Goal: Task Accomplishment & Management: Use online tool/utility

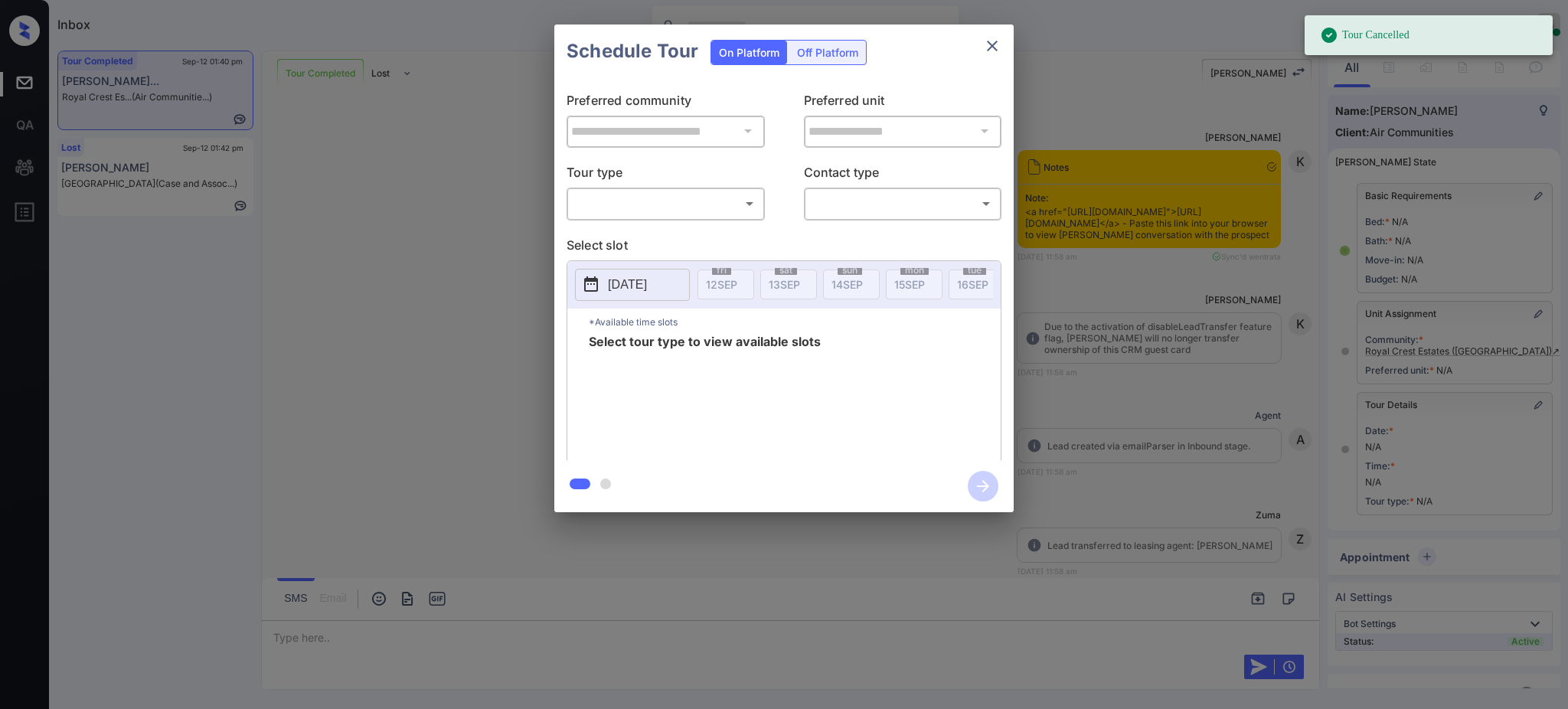
scroll to position [79, 0]
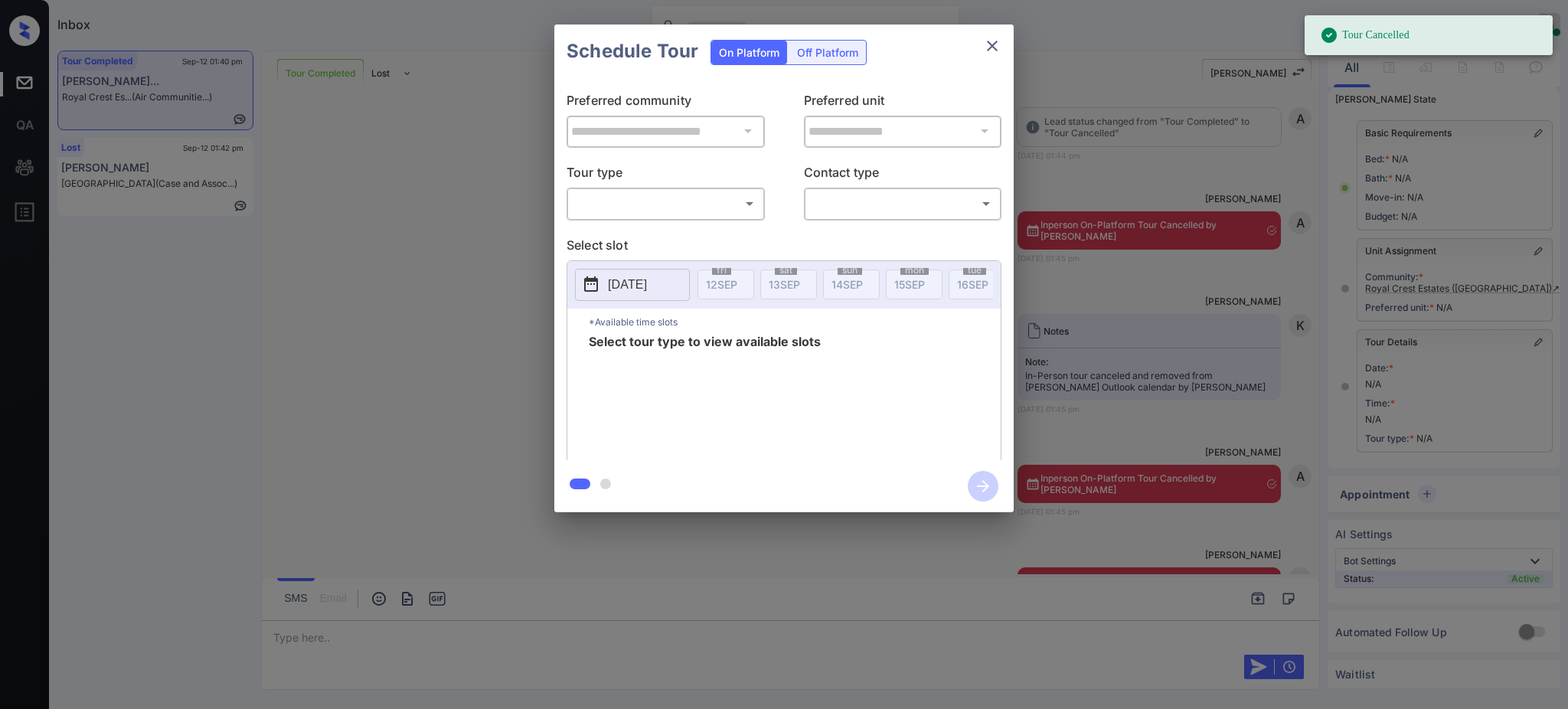
click at [614, 204] on body "Tour Cancelled Inbox [PERSON_NAME] Online Set yourself offline Set yourself on …" at bounding box center [784, 354] width 1568 height 709
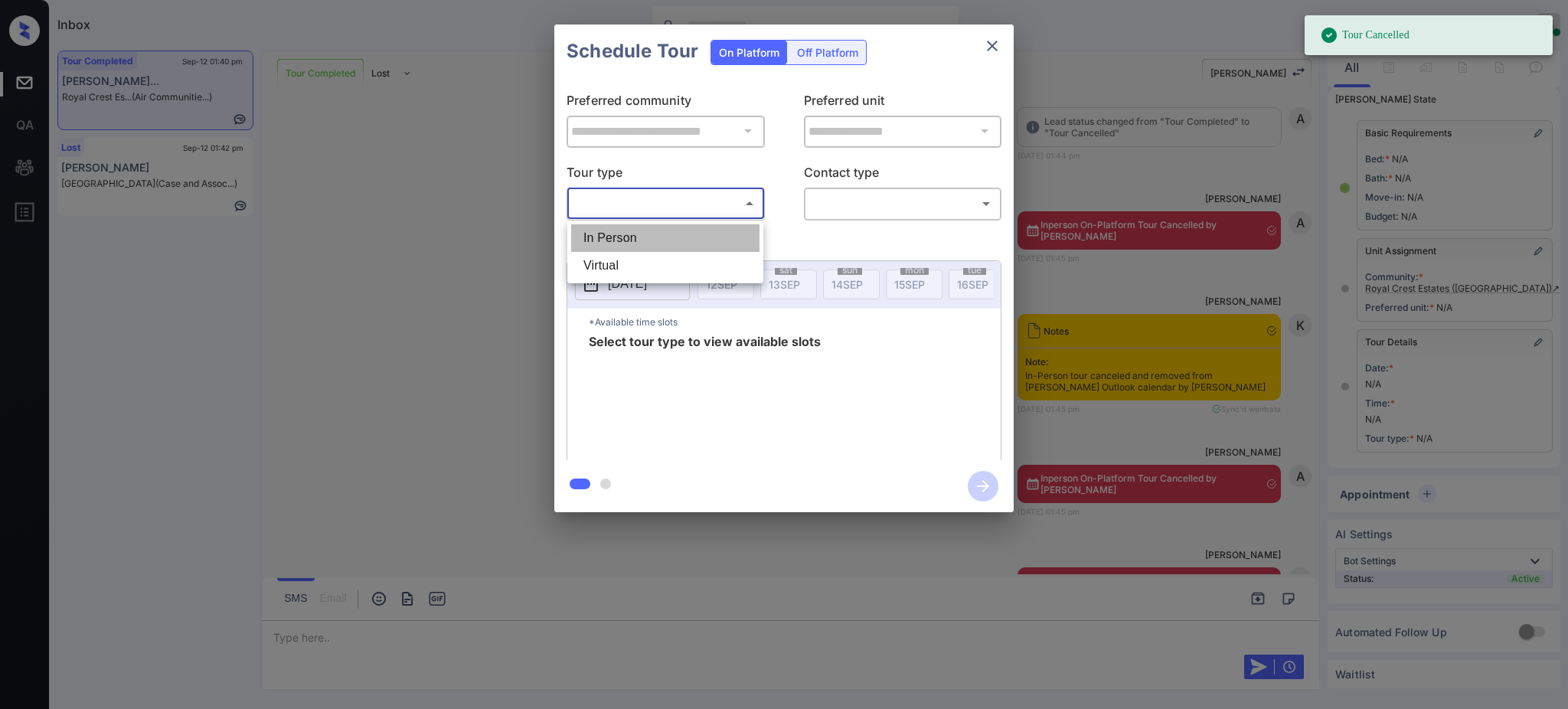
click at [628, 237] on li "In Person" at bounding box center [665, 238] width 189 height 27
type input "********"
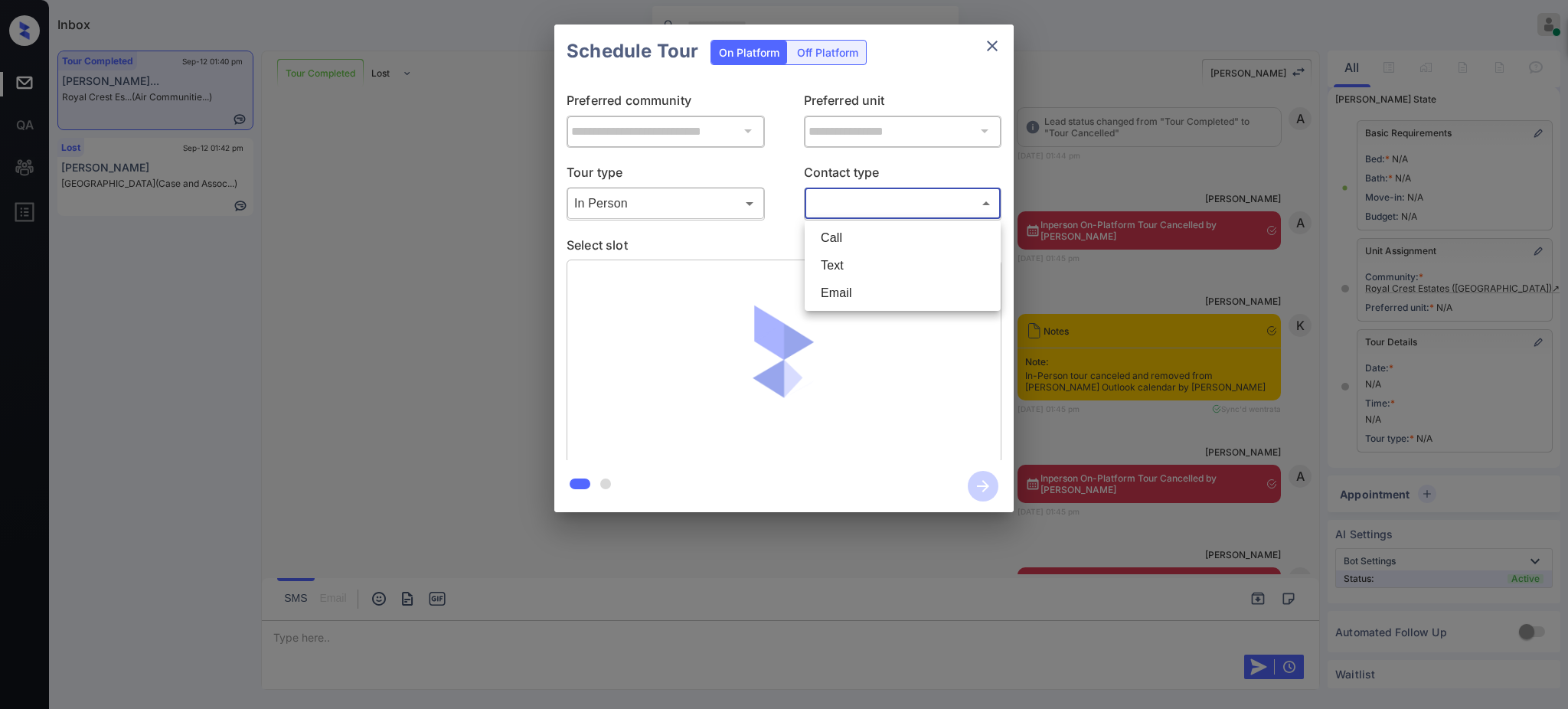
click at [890, 211] on body "Tour Cancelled Inbox [PERSON_NAME] Online Set yourself offline Set yourself on …" at bounding box center [784, 354] width 1568 height 709
click at [829, 259] on li "Text" at bounding box center [902, 265] width 189 height 27
type input "****"
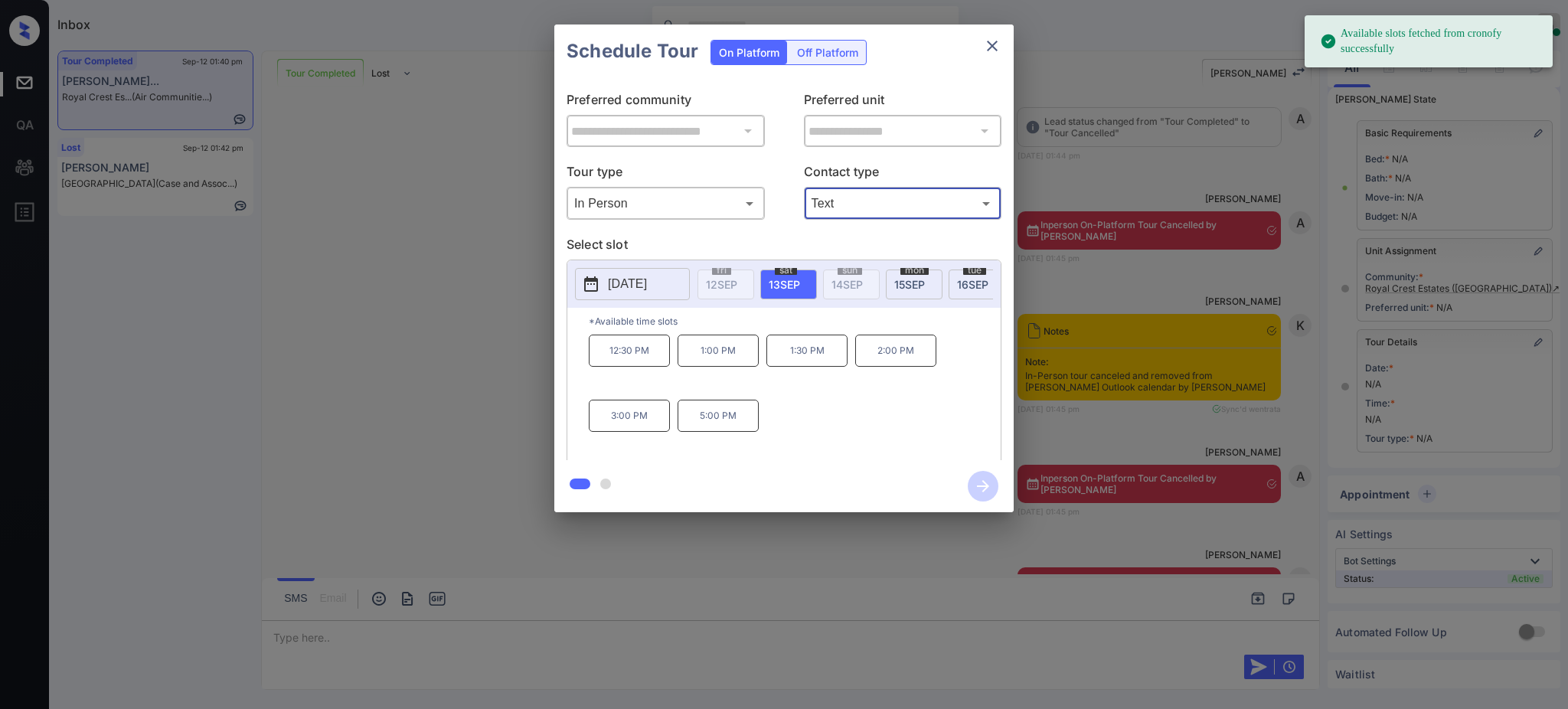
click at [647, 289] on p "[DATE]" at bounding box center [627, 283] width 39 height 18
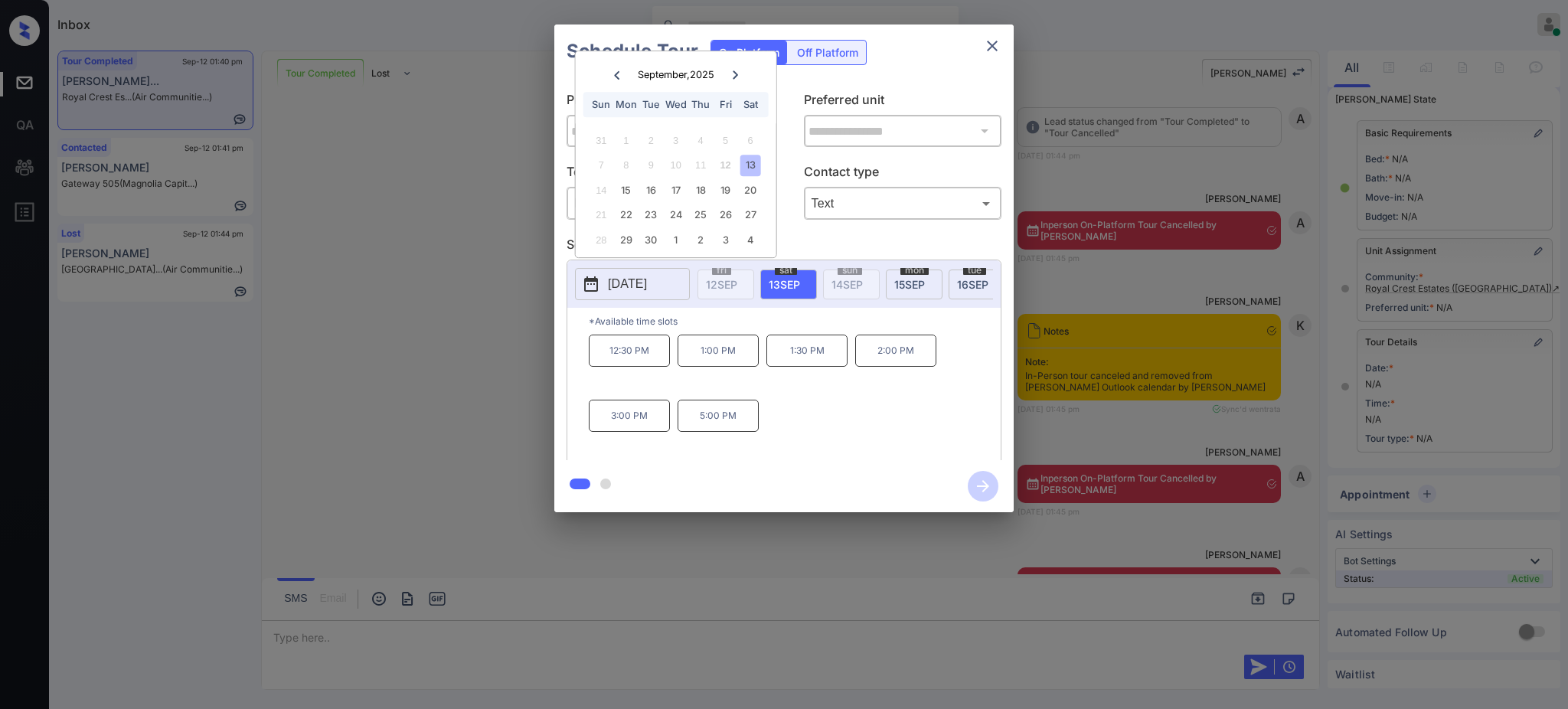
click at [357, 636] on div at bounding box center [784, 354] width 1568 height 709
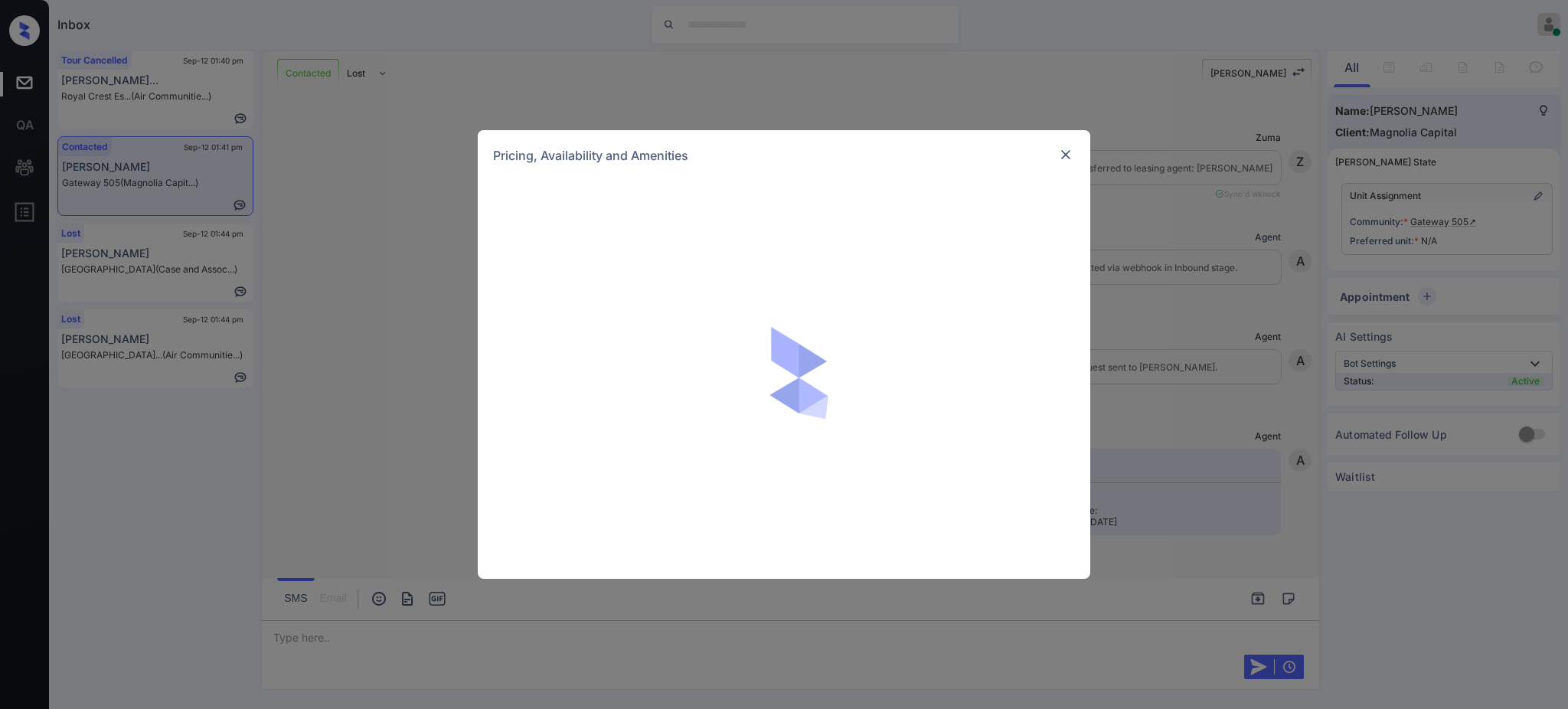
scroll to position [1164, 0]
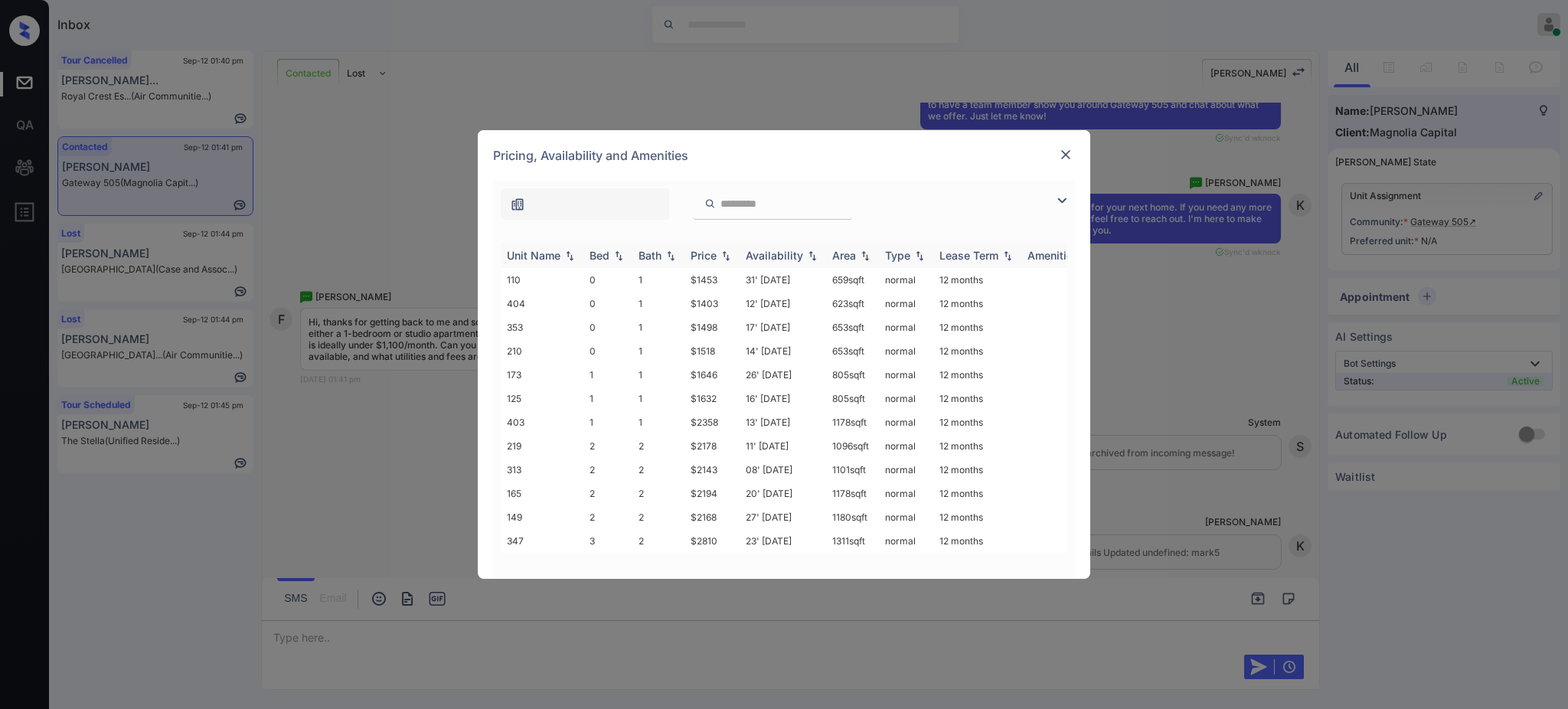
click at [606, 254] on div "Bed" at bounding box center [599, 255] width 20 height 13
drag, startPoint x: 679, startPoint y: 483, endPoint x: 769, endPoint y: 497, distance: 91.1
click at [720, 486] on tr "404 0 1 $1403 12' Jun 25 623 sqft normal 12 months" at bounding box center [901, 493] width 800 height 24
copy tr "$1403"
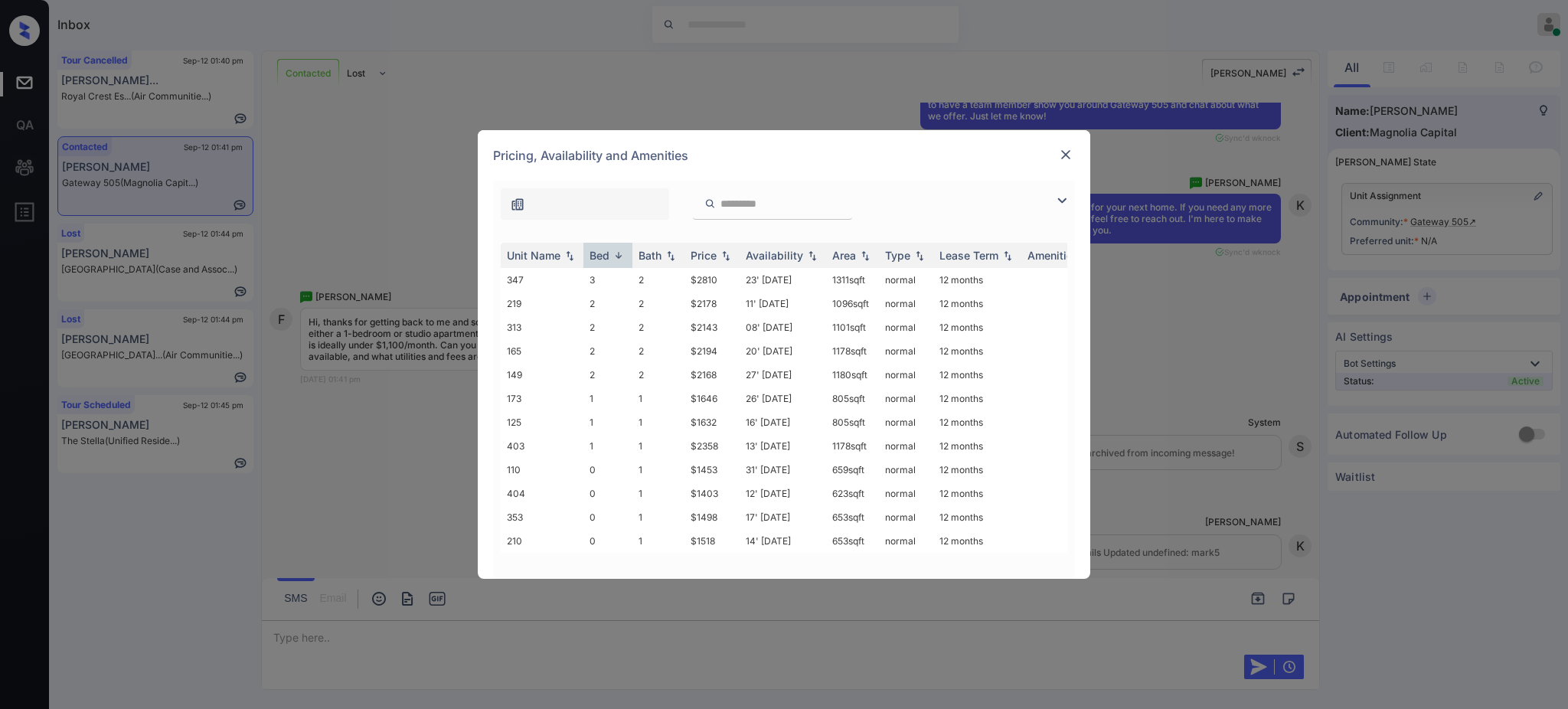
click at [1056, 154] on div at bounding box center [1065, 154] width 18 height 18
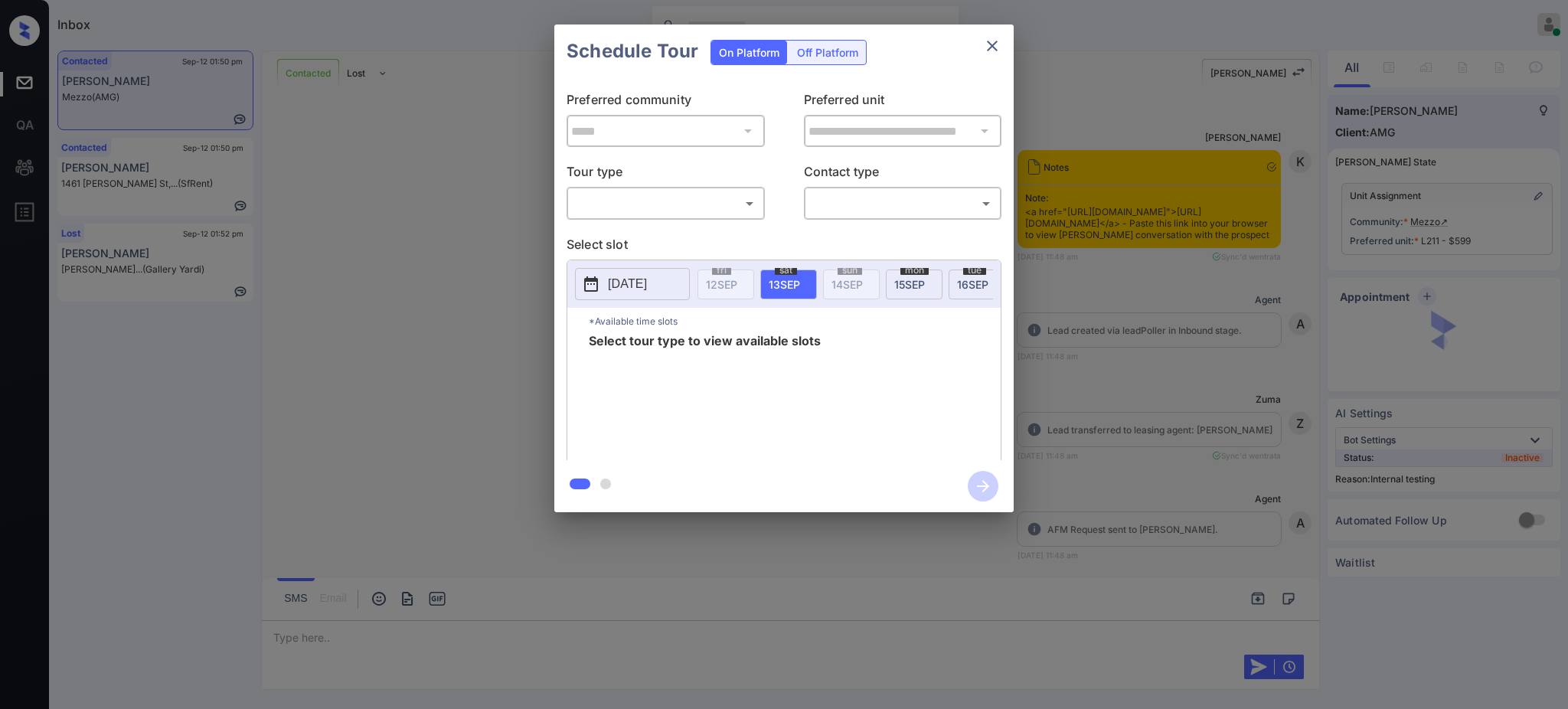
scroll to position [12329, 0]
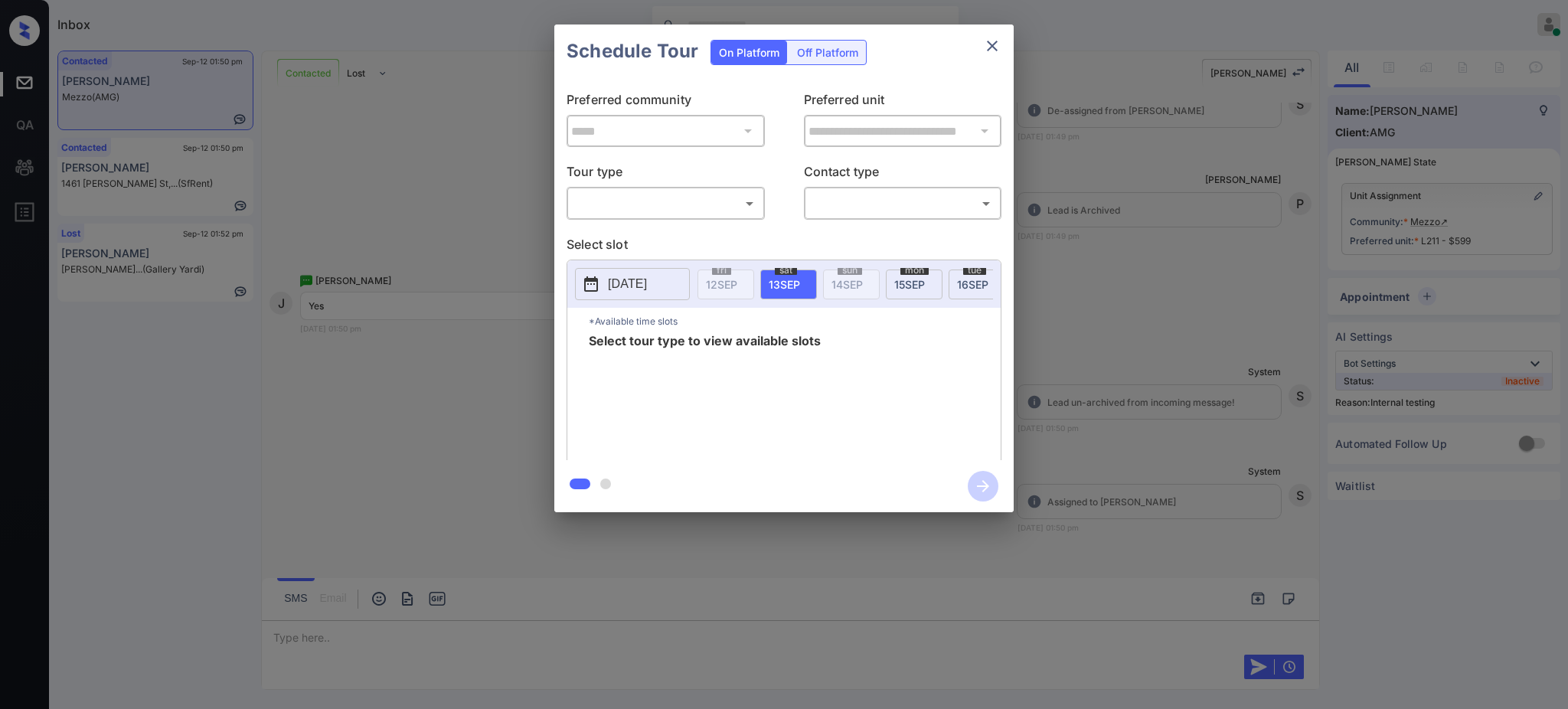
click at [631, 213] on body "Inbox [PERSON_NAME] Online Set yourself offline Set yourself on break Profile S…" at bounding box center [784, 354] width 1568 height 709
click at [638, 246] on li "In Person" at bounding box center [665, 238] width 189 height 27
type input "********"
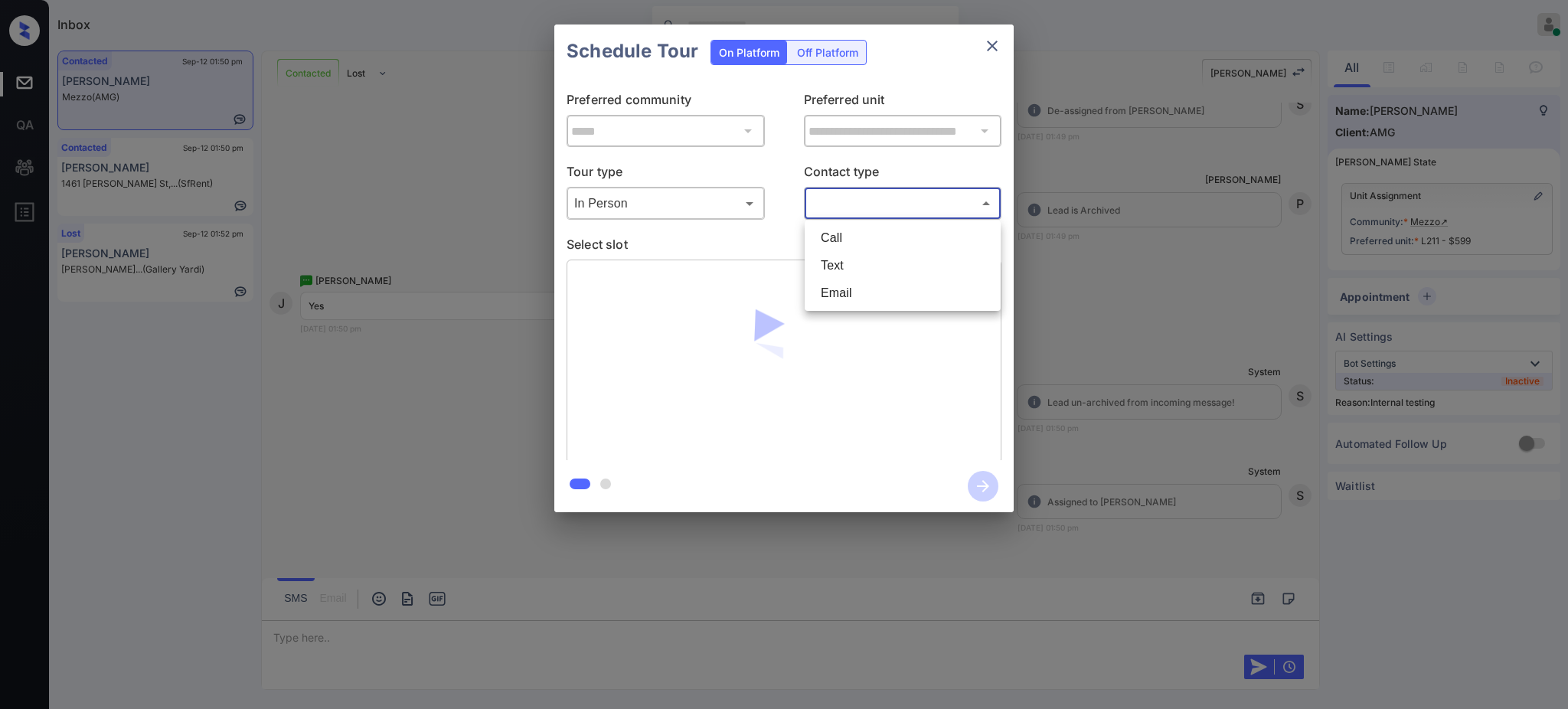
click at [897, 203] on body "Inbox Ajay Kumar Online Set yourself offline Set yourself on break Profile Swit…" at bounding box center [784, 354] width 1568 height 709
click at [842, 268] on li "Text" at bounding box center [902, 265] width 189 height 27
type input "****"
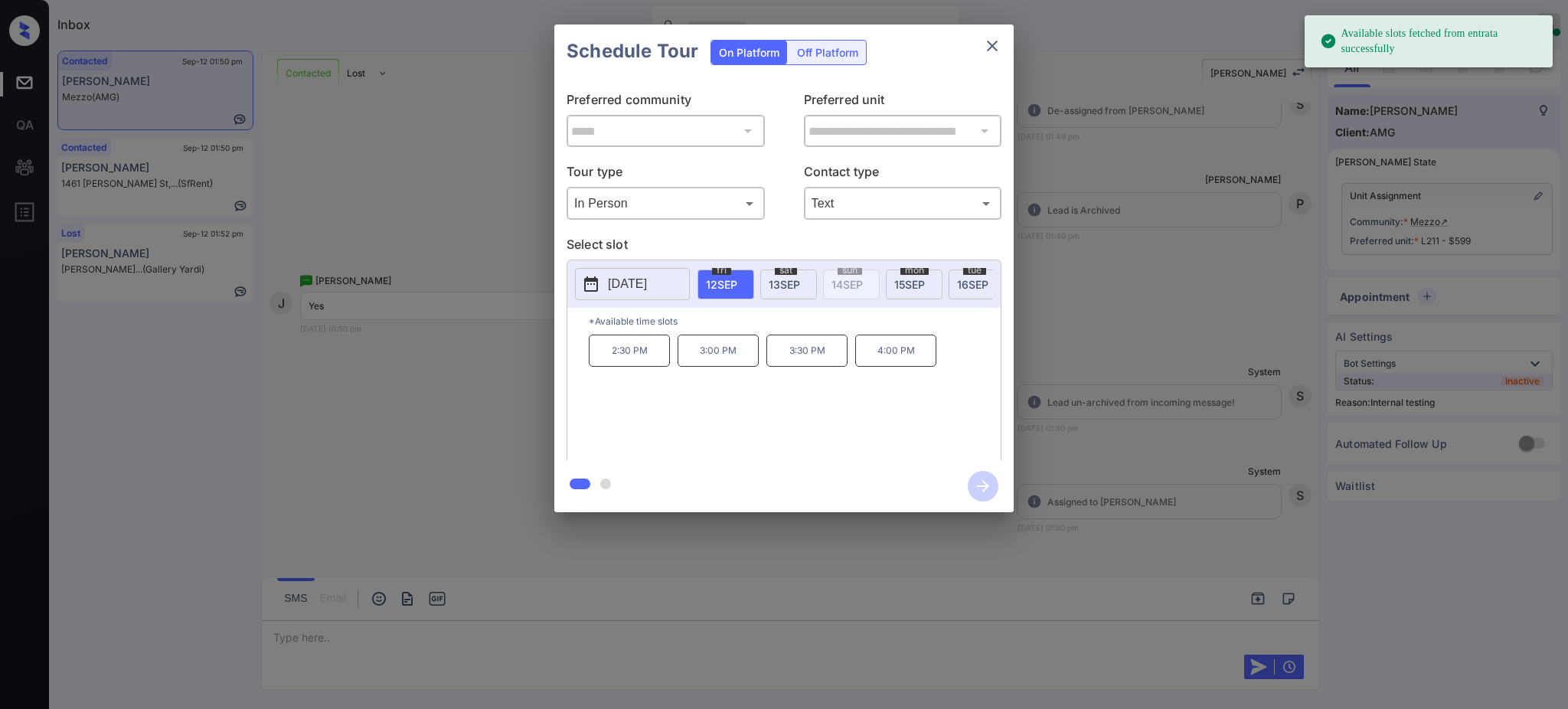
click at [640, 279] on p "[DATE]" at bounding box center [627, 283] width 39 height 18
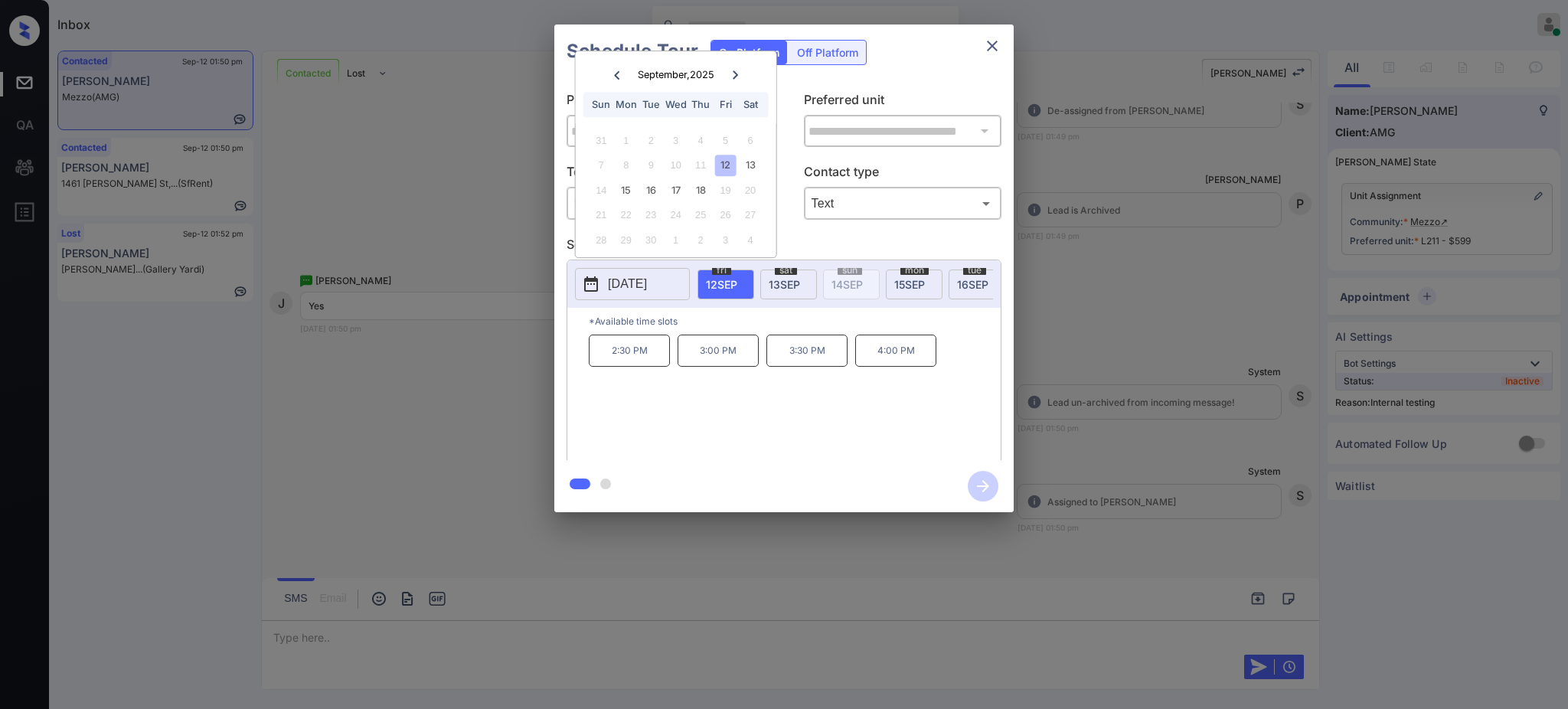
click at [306, 636] on div at bounding box center [784, 354] width 1568 height 709
